Goal: Check status

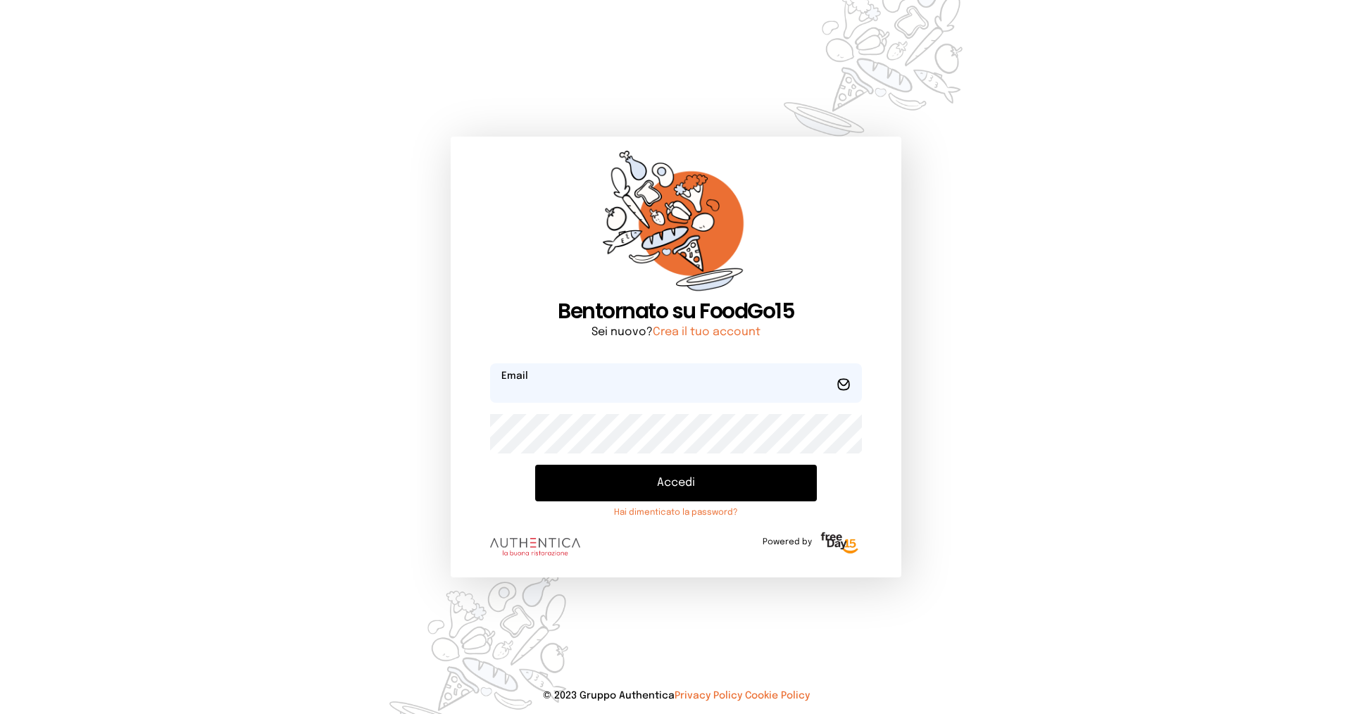
type input "**********"
click at [644, 480] on button "Accedi" at bounding box center [676, 483] width 282 height 37
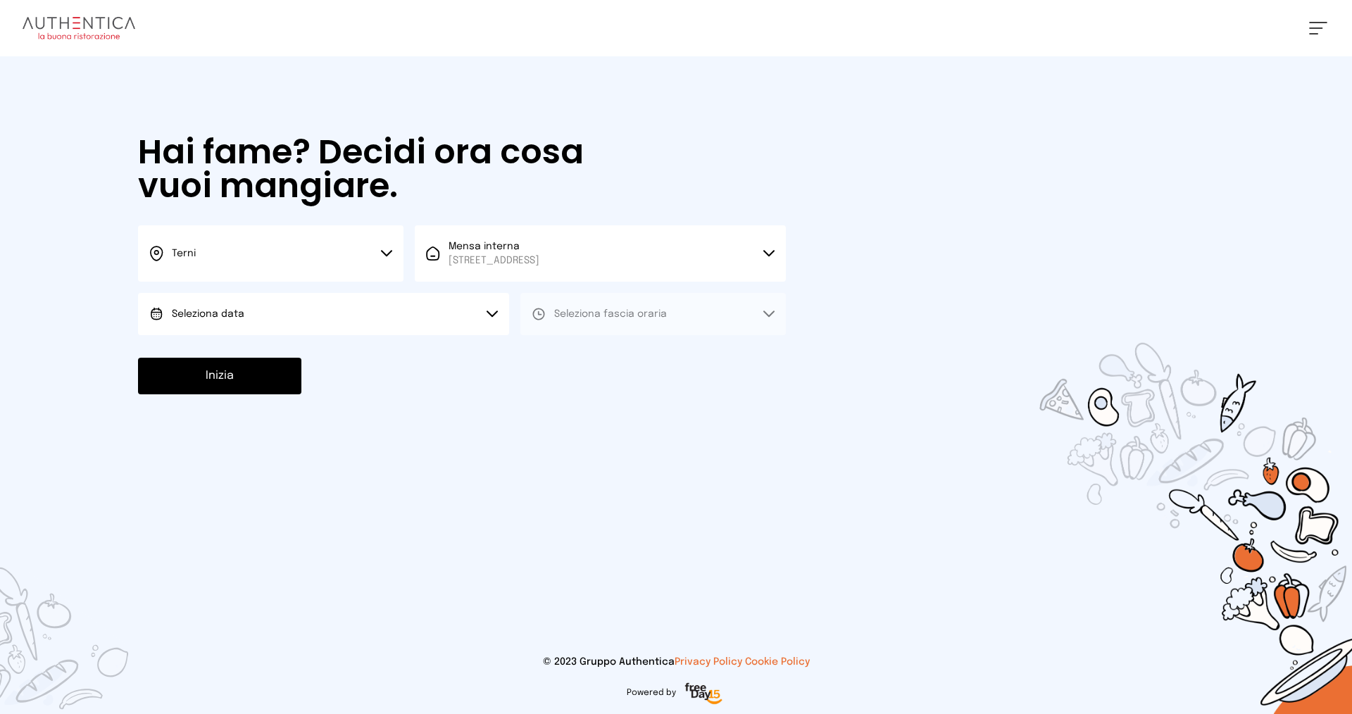
click at [1316, 20] on div "[PERSON_NAME] meilleur Impostazioni Wallet Home I miei ordini Nuova ricerca Ele…" at bounding box center [676, 28] width 1352 height 56
click at [1316, 27] on span at bounding box center [1315, 27] width 13 height 1
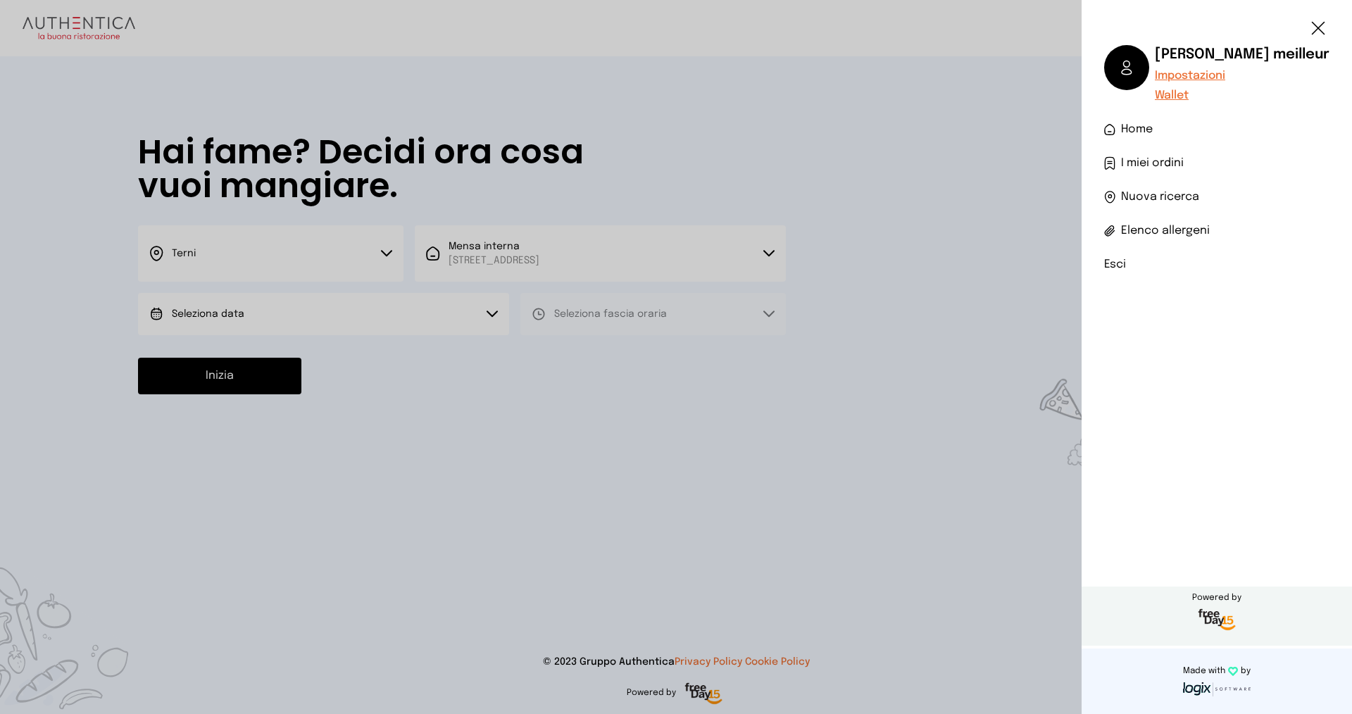
click at [1155, 157] on span "I miei ordini" at bounding box center [1152, 163] width 63 height 17
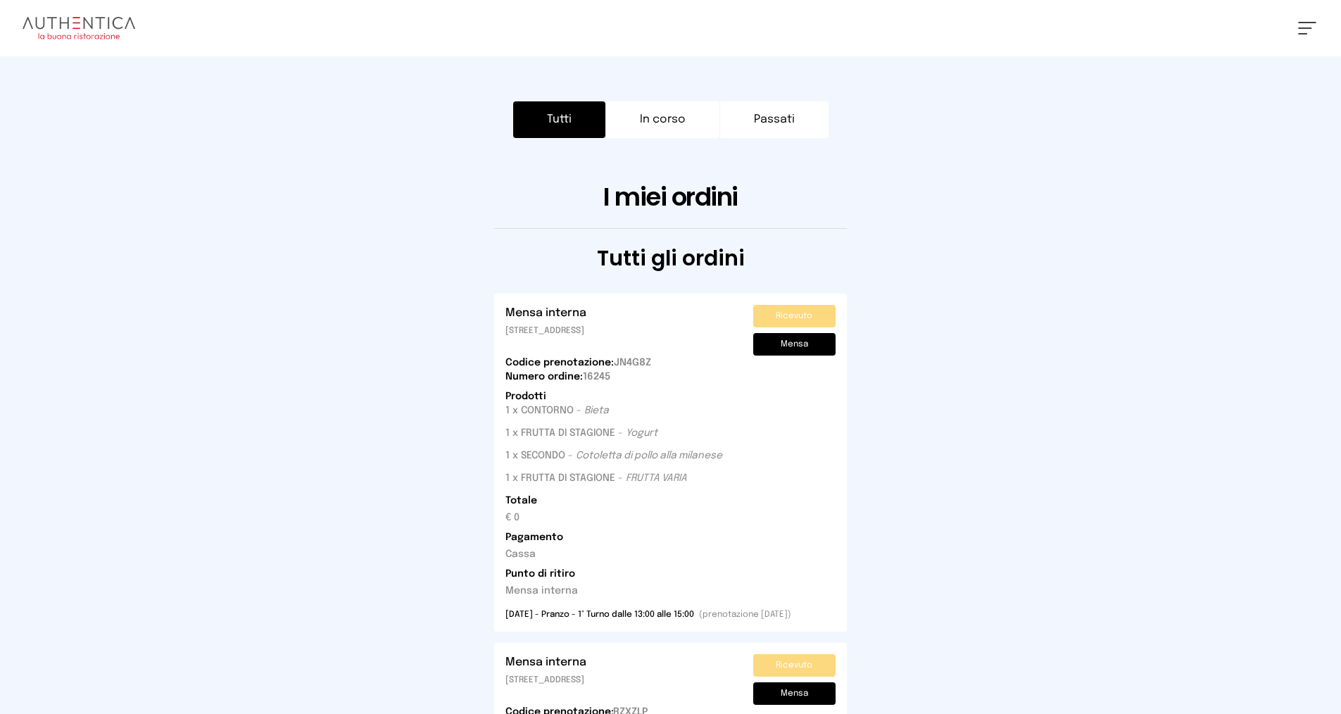
click at [560, 395] on div "Codice prenotazione: JN4G8Z Numero ordine: 16245 Prodotti 1 x CONTORNO - Bieta …" at bounding box center [671, 477] width 330 height 242
click at [587, 346] on div "Mensa interna [STREET_ADDRESS]" at bounding box center [546, 330] width 81 height 51
click at [587, 341] on div "Mensa interna [STREET_ADDRESS]" at bounding box center [546, 330] width 81 height 51
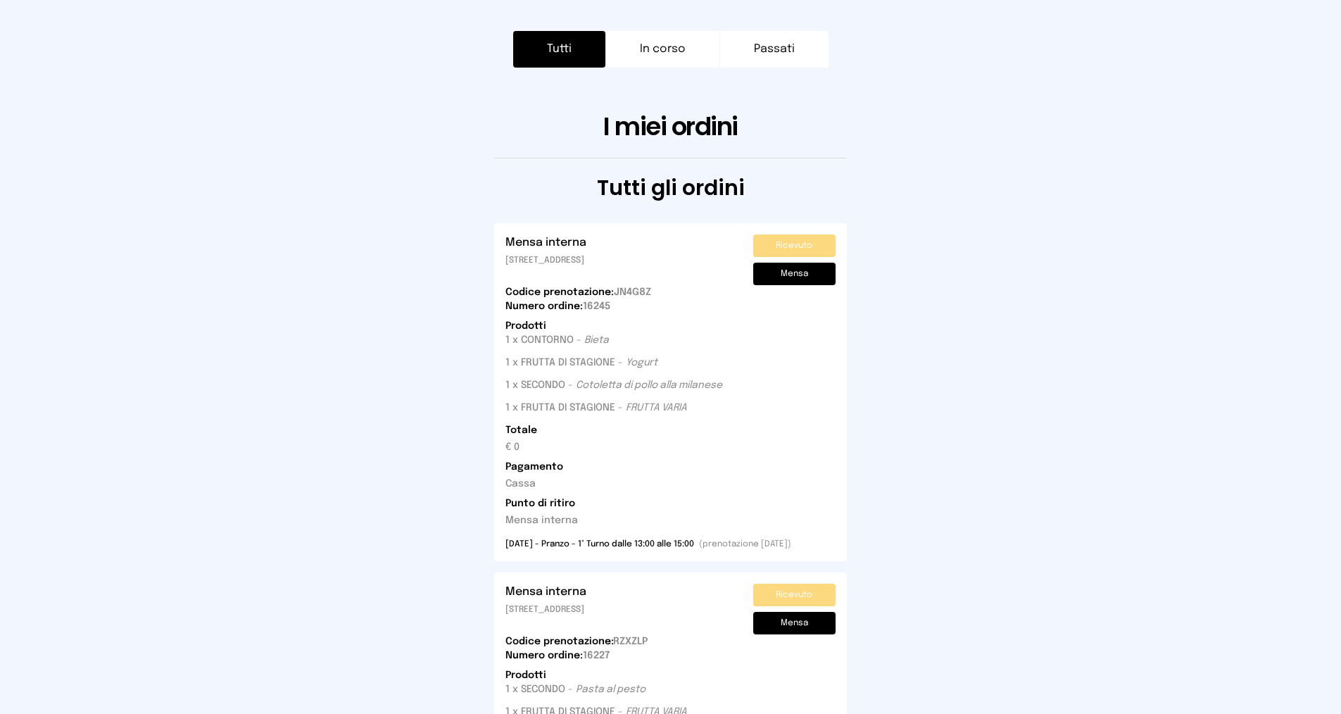
click at [789, 275] on button "Mensa" at bounding box center [794, 274] width 82 height 23
click at [794, 244] on button "Ricevuto" at bounding box center [794, 245] width 82 height 23
click at [681, 40] on button "In corso" at bounding box center [663, 49] width 115 height 37
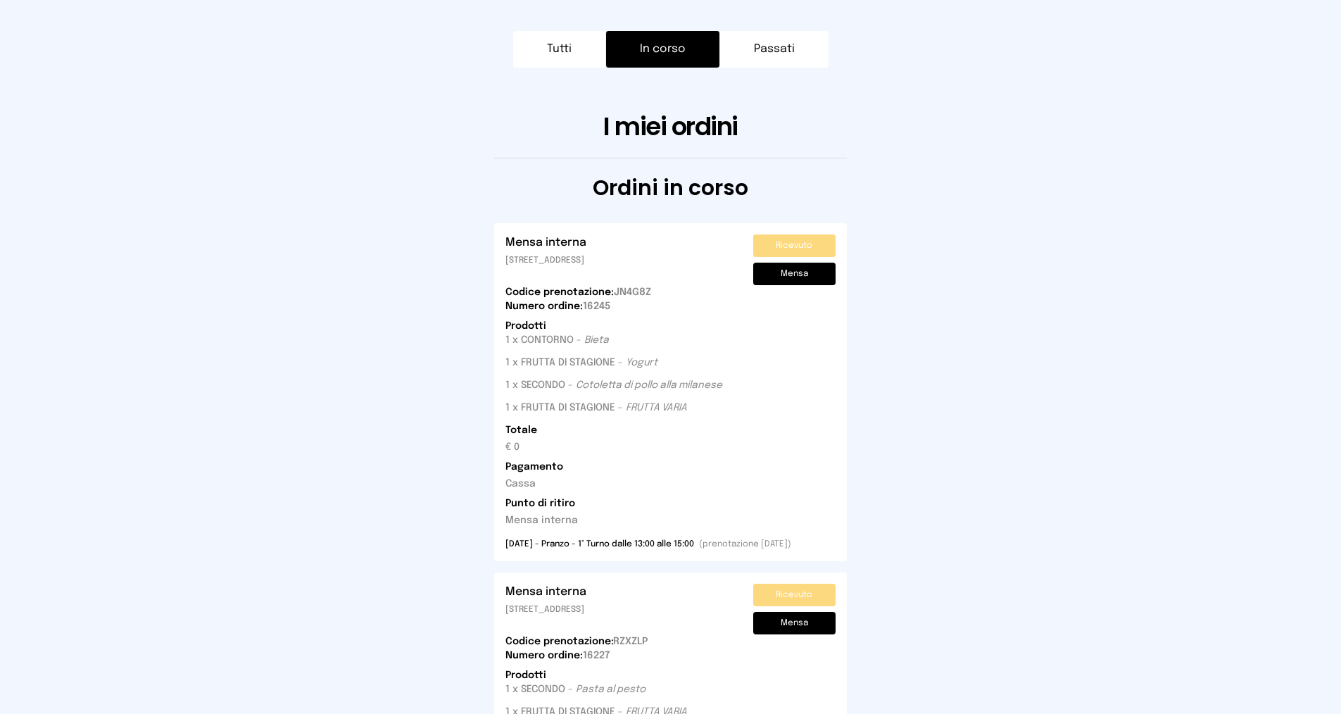
click at [793, 44] on button "Passati" at bounding box center [774, 49] width 108 height 37
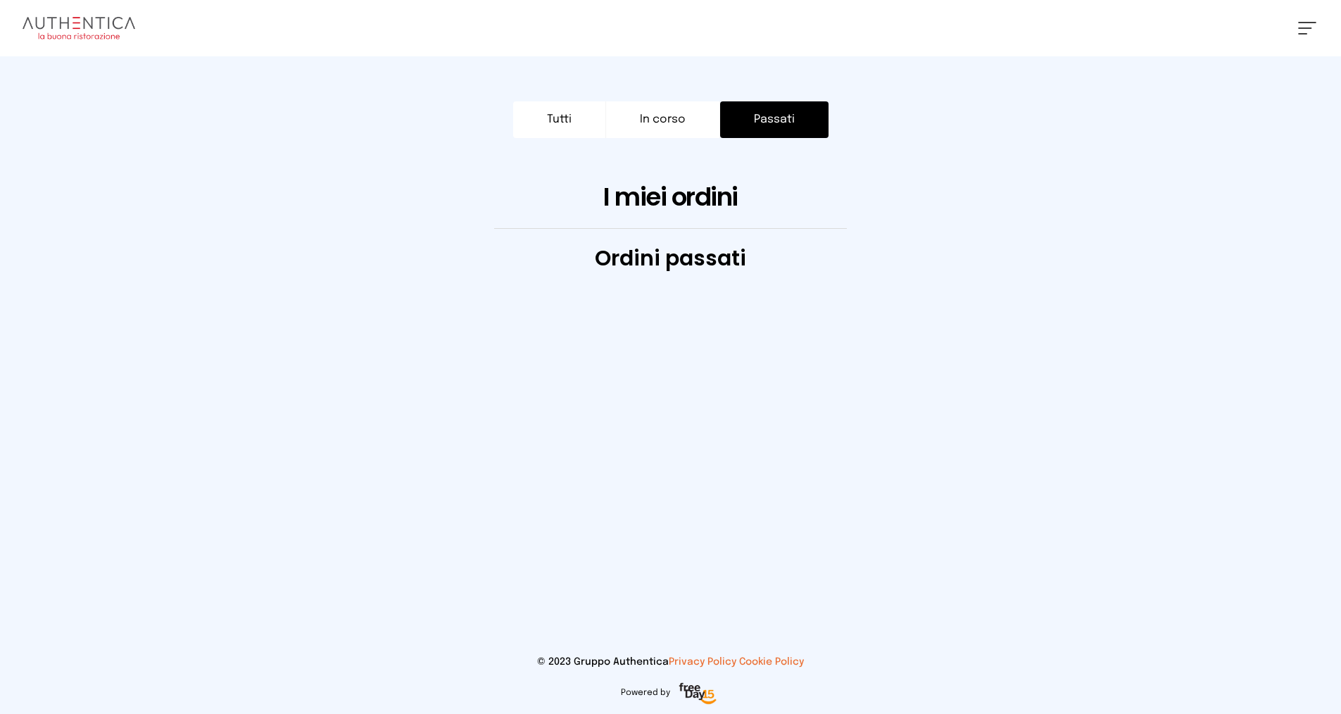
scroll to position [0, 0]
click at [565, 107] on button "Tutti" at bounding box center [564, 119] width 92 height 37
click at [566, 118] on button "Tutti" at bounding box center [564, 119] width 92 height 37
